Goal: Task Accomplishment & Management: Manage account settings

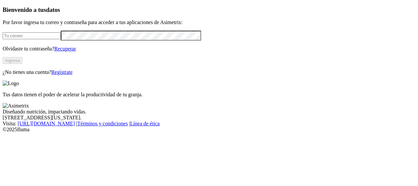
click at [61, 39] on input "email" at bounding box center [32, 35] width 58 height 7
type input "[EMAIL_ADDRESS][DOMAIN_NAME]"
click at [22, 64] on button "Ingresa" at bounding box center [13, 60] width 20 height 7
